Goal: Task Accomplishment & Management: Manage account settings

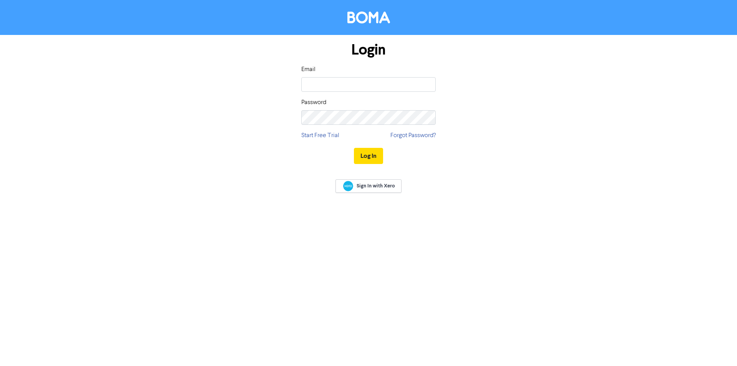
type input "[EMAIL_ADDRESS][DOMAIN_NAME]"
click at [354, 148] on button "Log In" at bounding box center [368, 156] width 29 height 16
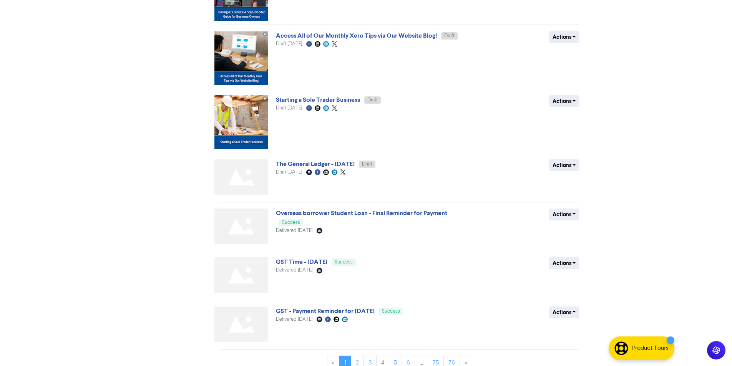
scroll to position [299, 0]
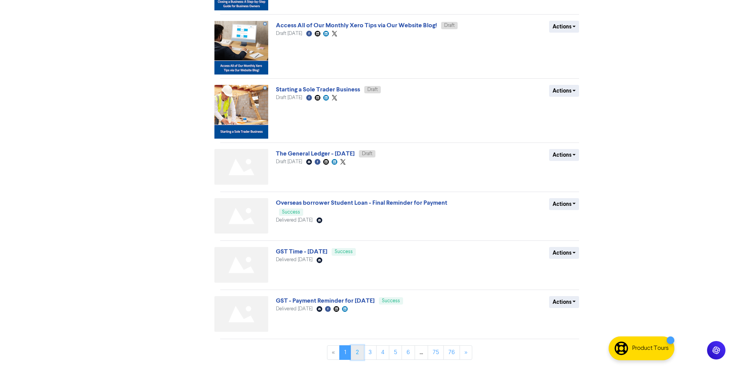
click at [354, 353] on link "2" at bounding box center [357, 352] width 13 height 15
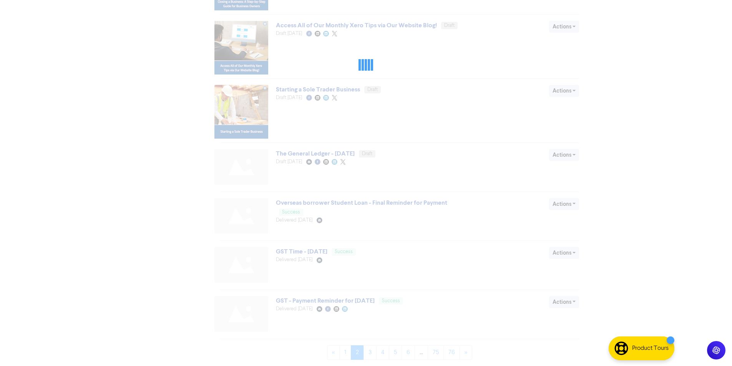
scroll to position [0, 0]
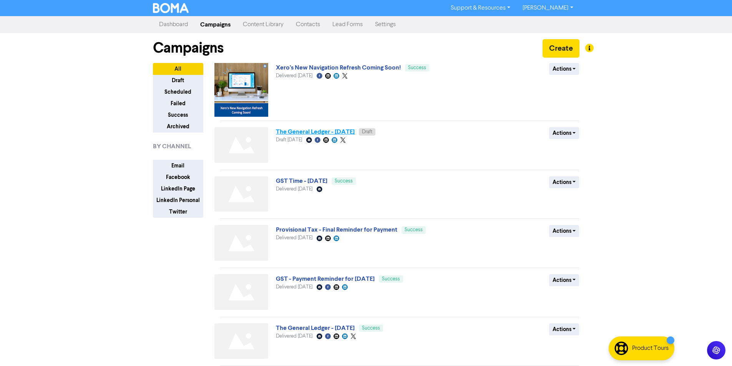
click at [341, 130] on link "The General Ledger - October 2025" at bounding box center [315, 132] width 79 height 8
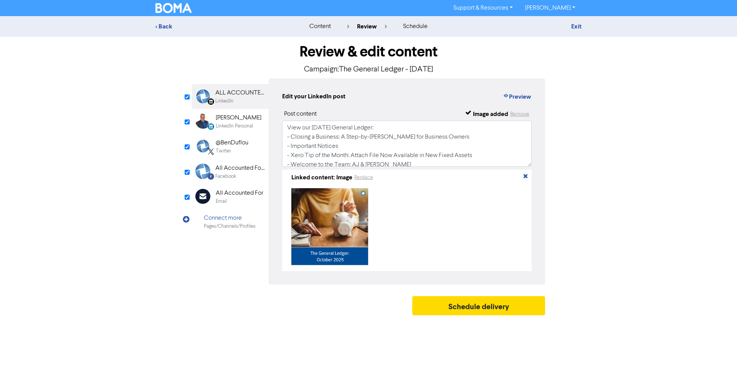
click at [225, 203] on div "Email" at bounding box center [221, 201] width 11 height 7
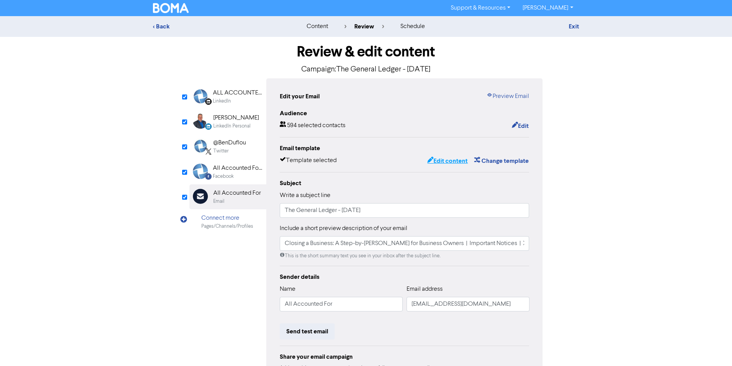
click at [459, 160] on button "Edit content" at bounding box center [447, 161] width 41 height 10
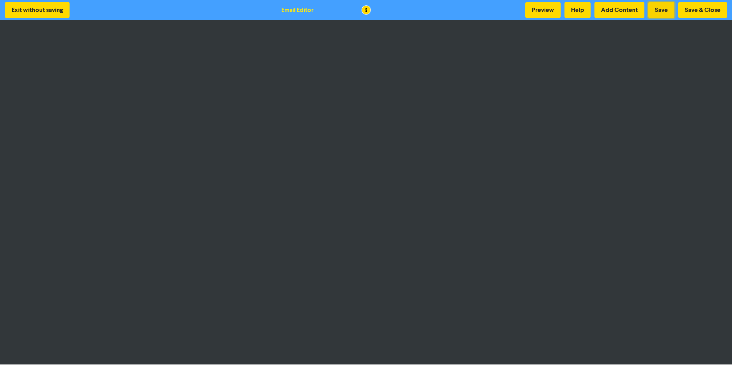
click at [662, 5] on button "Save" at bounding box center [661, 10] width 26 height 16
click at [656, 11] on button "Save" at bounding box center [661, 10] width 26 height 16
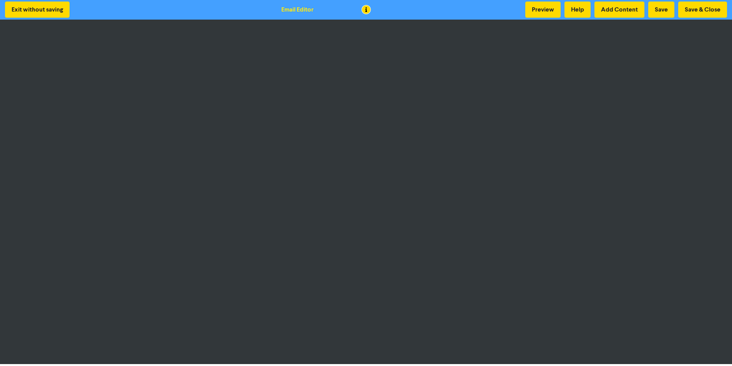
scroll to position [1, 0]
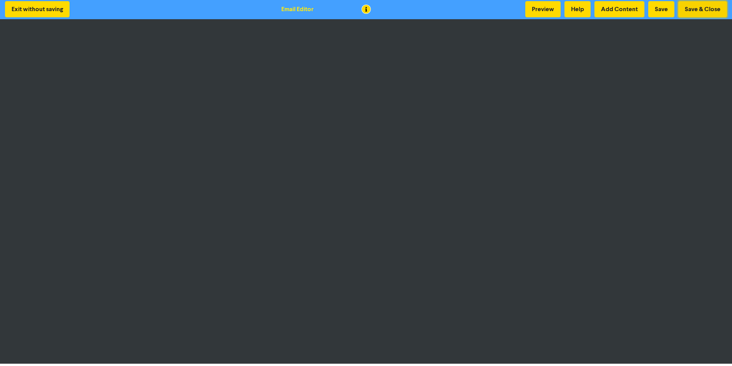
click at [694, 13] on button "Save & Close" at bounding box center [702, 9] width 49 height 16
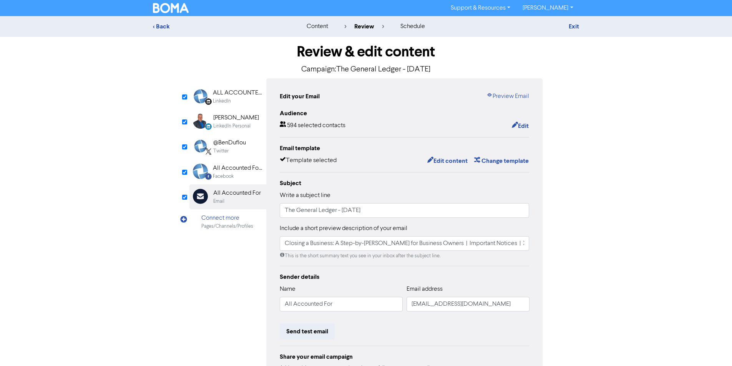
scroll to position [68, 0]
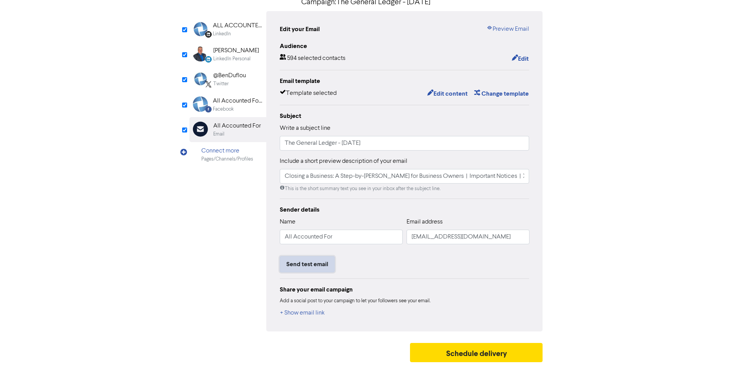
click at [307, 264] on button "Send test email" at bounding box center [307, 264] width 55 height 16
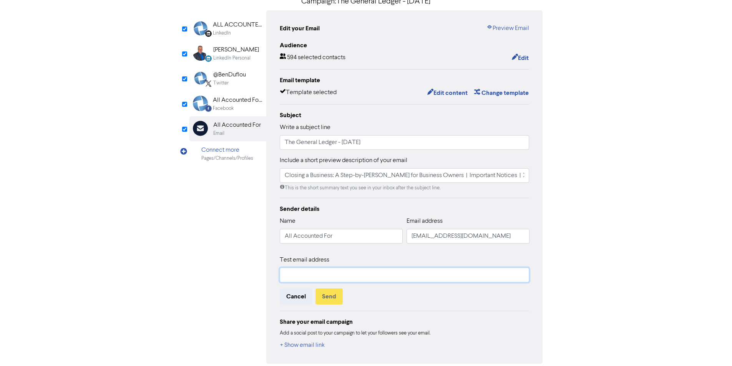
click at [376, 274] on input "text" at bounding box center [405, 275] width 250 height 15
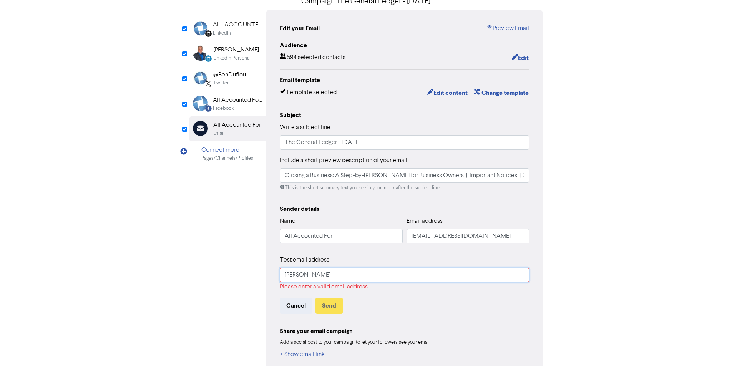
type input "chrissy@aafl.nz"
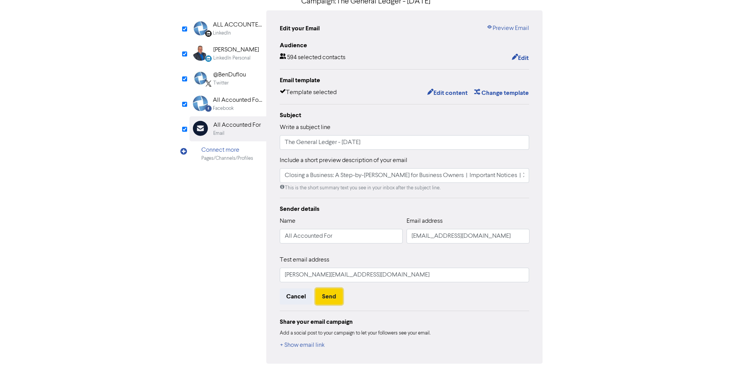
click at [340, 297] on button "Send" at bounding box center [328, 296] width 27 height 16
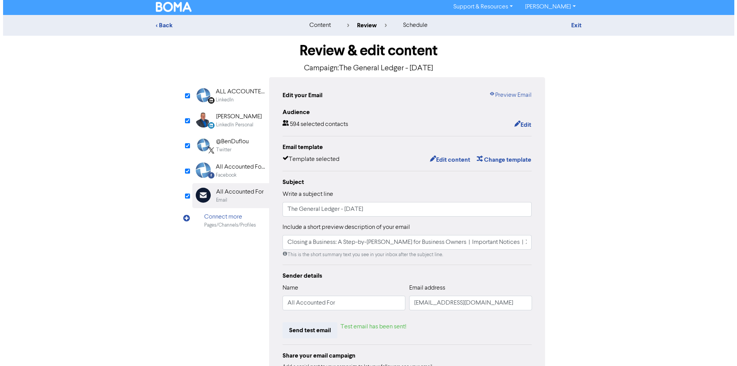
scroll to position [0, 0]
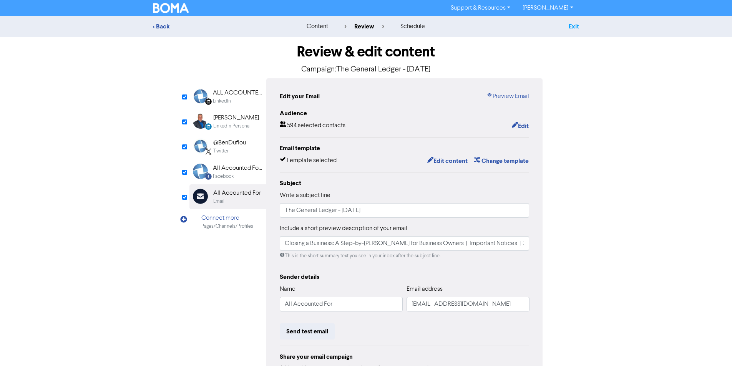
click at [573, 29] on link "Exit" at bounding box center [573, 27] width 10 height 8
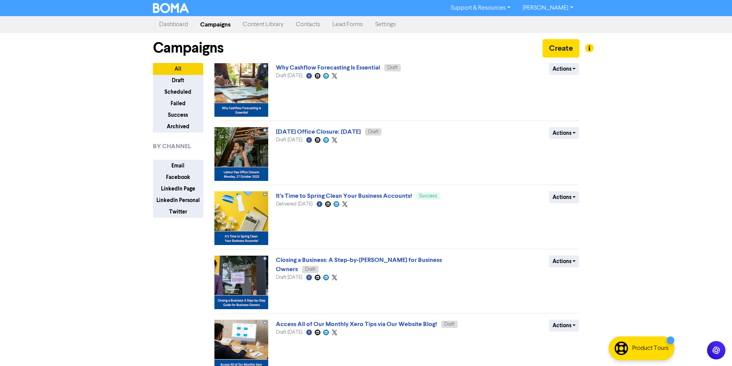
click at [567, 11] on link "Ben Duflou" at bounding box center [547, 8] width 63 height 12
click at [562, 22] on button "Log Out" at bounding box center [547, 22] width 61 height 9
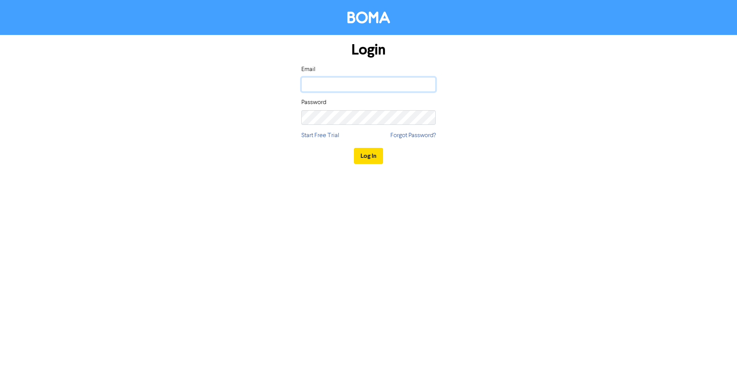
click at [338, 84] on input "email" at bounding box center [368, 84] width 134 height 15
type input "marketing@afsl.nz"
click at [354, 148] on button "Log In" at bounding box center [368, 156] width 29 height 16
